Goal: Task Accomplishment & Management: Use online tool/utility

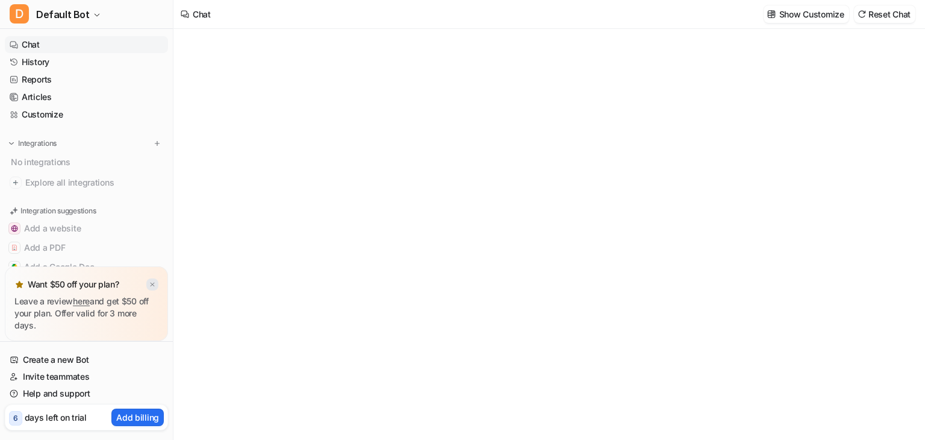
type textarea "**********"
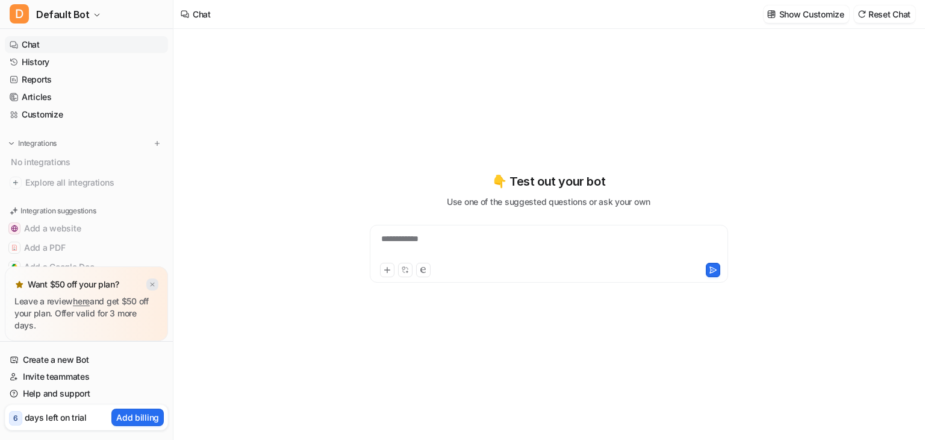
click at [149, 284] on img at bounding box center [152, 285] width 7 height 8
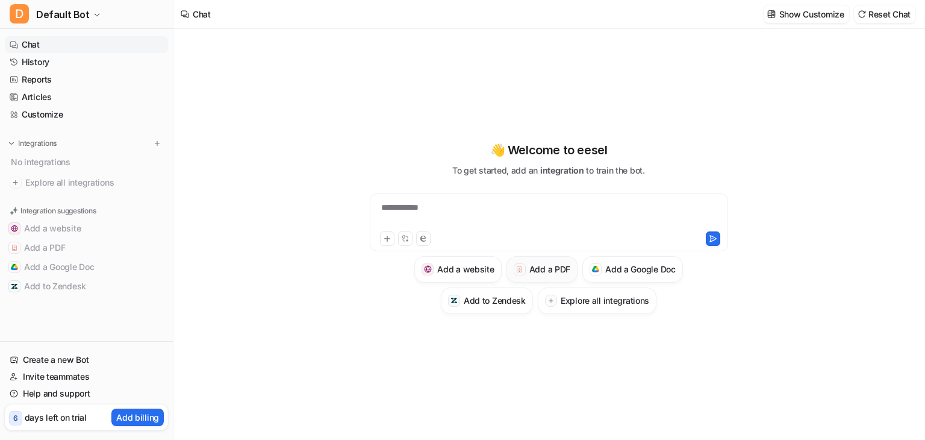
click at [552, 269] on h3 "Add a PDF" at bounding box center [549, 269] width 41 height 13
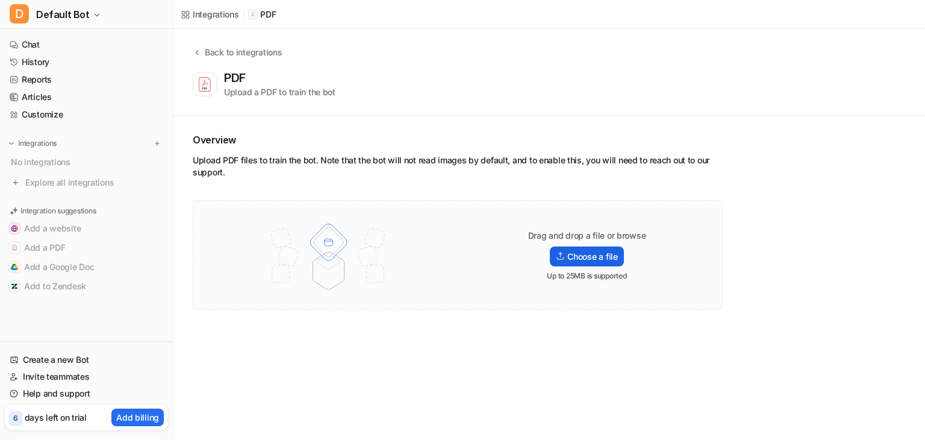
click at [578, 254] on label "Choose a file" at bounding box center [586, 256] width 73 height 20
click at [0, 0] on input "Choose a file" at bounding box center [0, 0] width 0 height 0
click at [591, 277] on p "Up to 25MB is supported" at bounding box center [587, 276] width 80 height 10
click at [588, 252] on label "Choose a file" at bounding box center [586, 256] width 73 height 20
click at [0, 0] on input "Choose a file" at bounding box center [0, 0] width 0 height 0
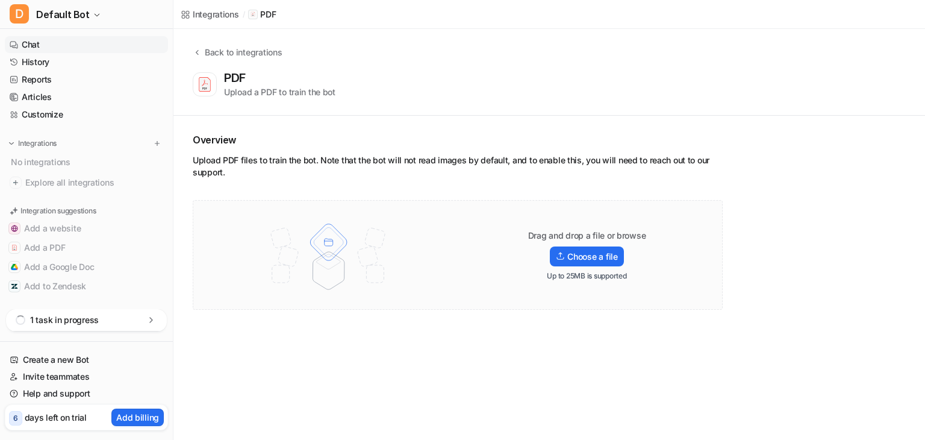
click at [55, 51] on link "Chat" at bounding box center [86, 44] width 163 height 17
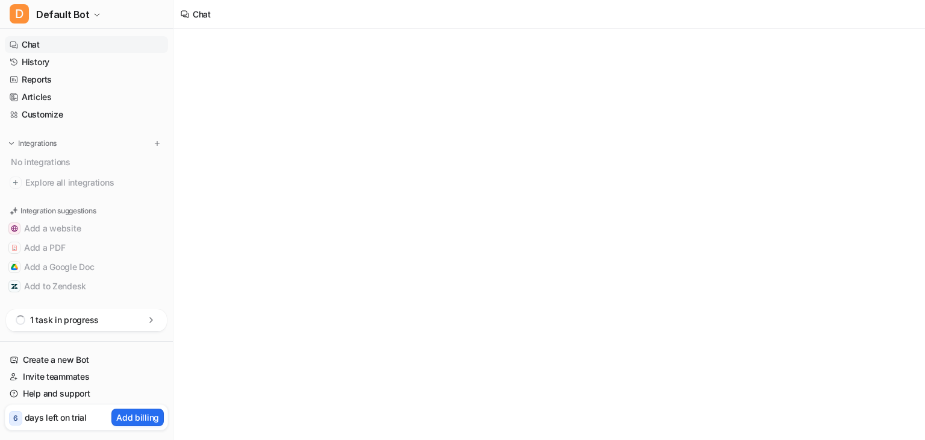
click at [31, 46] on link "Chat" at bounding box center [86, 44] width 163 height 17
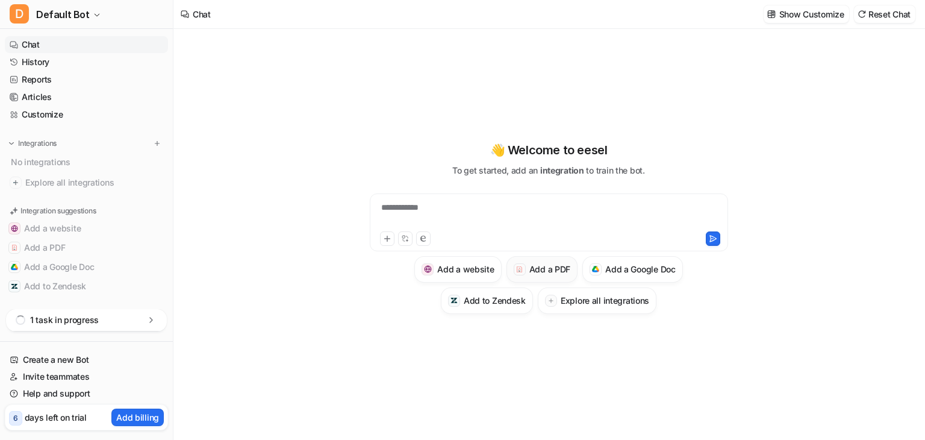
click at [552, 269] on h3 "Add a PDF" at bounding box center [549, 269] width 41 height 13
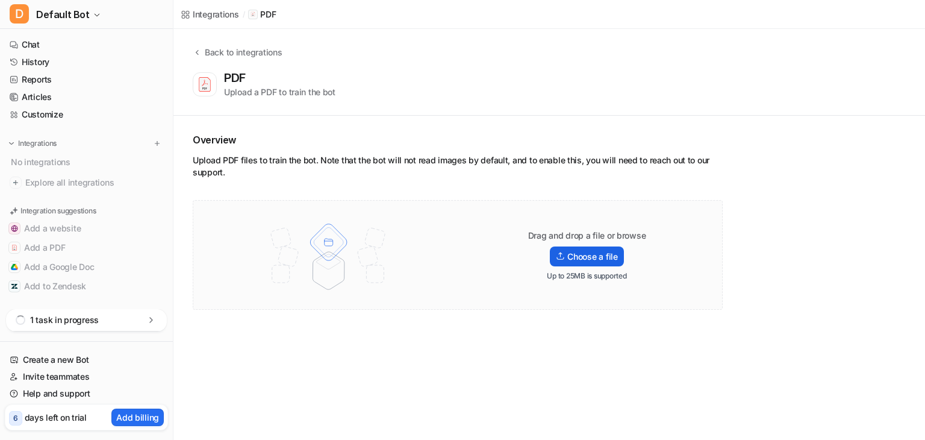
click at [588, 254] on label "Choose a file" at bounding box center [586, 256] width 73 height 20
click at [0, 0] on input "Choose a file" at bounding box center [0, 0] width 0 height 0
